Goal: Task Accomplishment & Management: Use online tool/utility

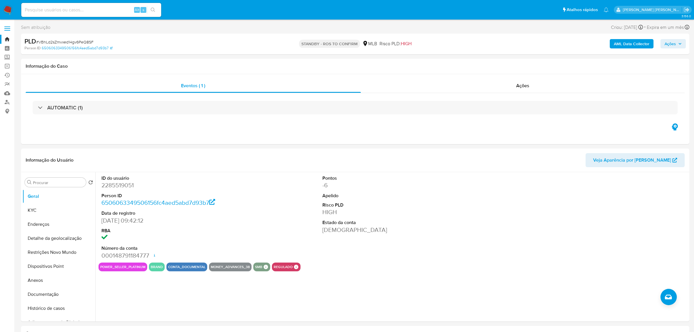
select select "10"
click at [8, 64] on link "Operações em massa" at bounding box center [34, 65] width 69 height 9
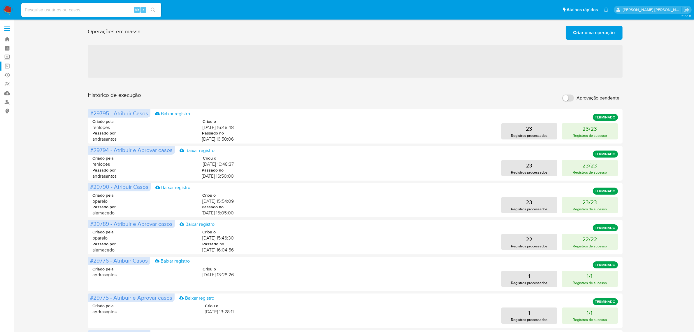
click at [582, 34] on span "Criar uma operação" at bounding box center [594, 32] width 42 height 13
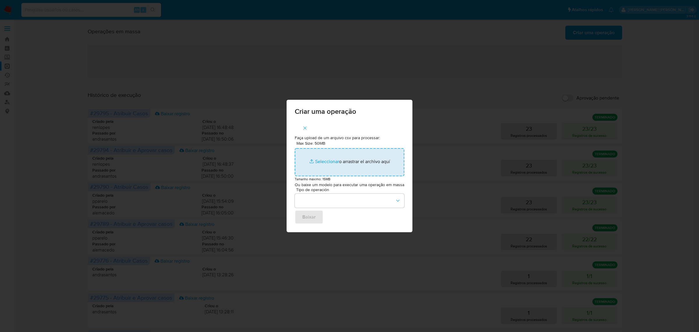
click at [321, 160] on input "Max Size: 50MB Seleccionar archivos" at bounding box center [350, 162] width 110 height 28
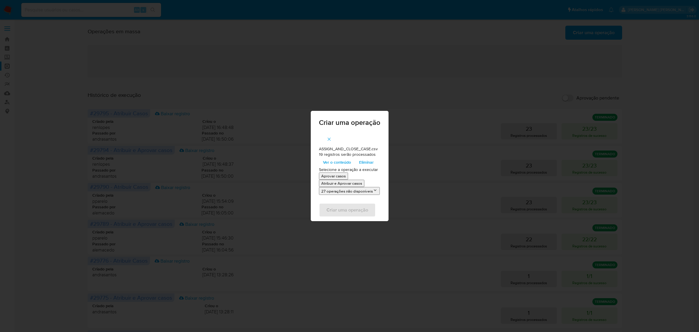
click at [348, 183] on p "Atribuir e Aprovar casos" at bounding box center [341, 183] width 41 height 6
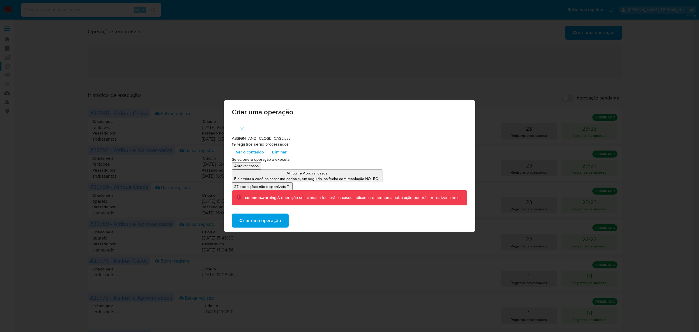
click at [269, 218] on span "Criar uma operação" at bounding box center [260, 220] width 42 height 13
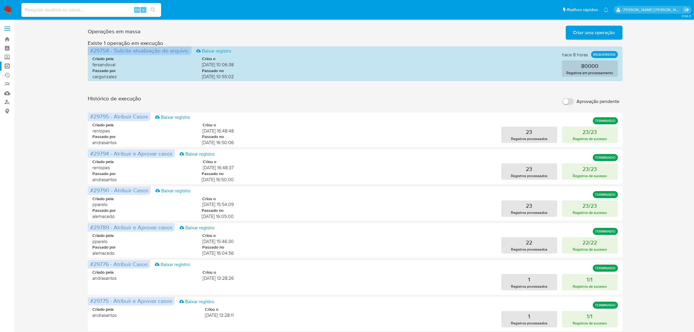
click at [586, 35] on span "Criar uma operação" at bounding box center [594, 32] width 42 height 13
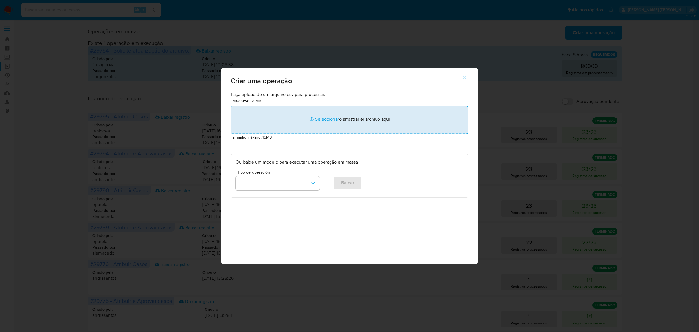
click at [326, 120] on input "file" at bounding box center [350, 120] width 238 height 28
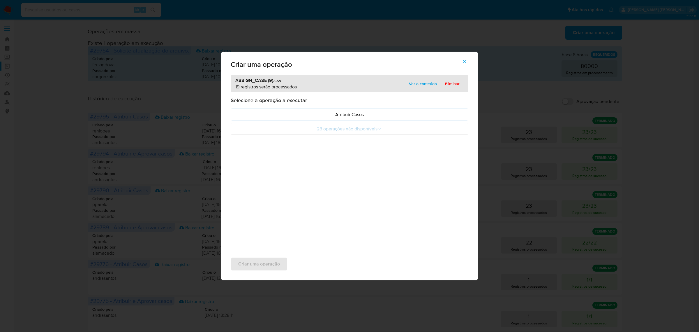
click at [341, 114] on p "Atribuir Casos" at bounding box center [350, 114] width 228 height 7
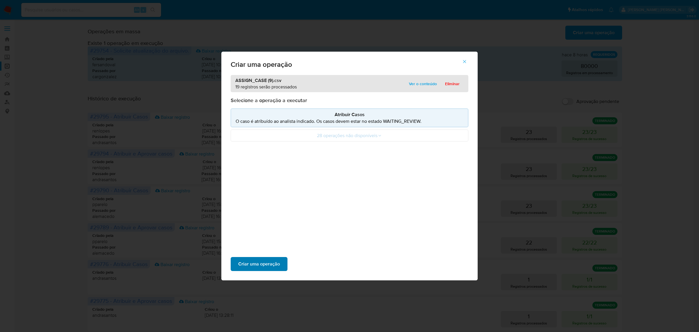
click at [248, 266] on span "Criar uma operação" at bounding box center [259, 263] width 42 height 13
